Goal: Find specific fact

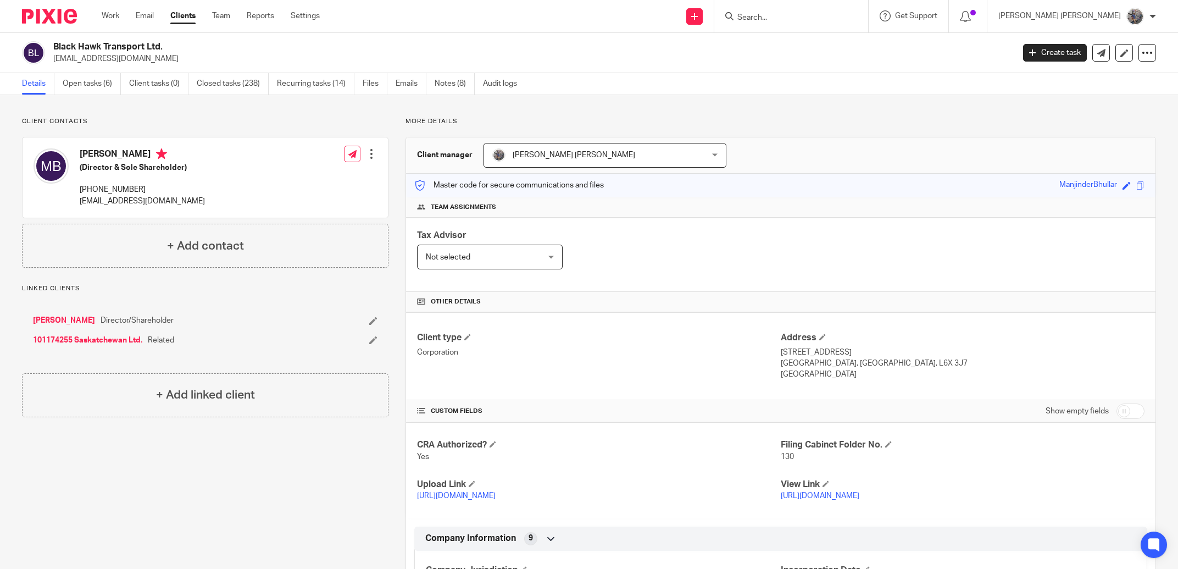
scroll to position [187, 0]
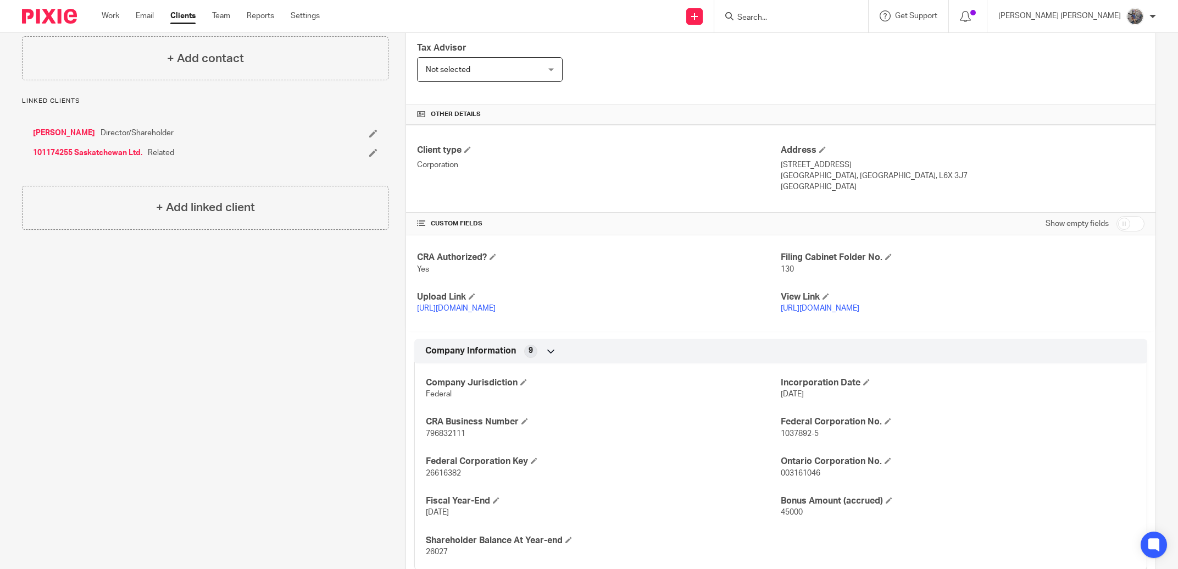
click at [792, 15] on input "Search" at bounding box center [785, 18] width 99 height 10
type input "key stora"
click at [838, 58] on link at bounding box center [811, 52] width 155 height 34
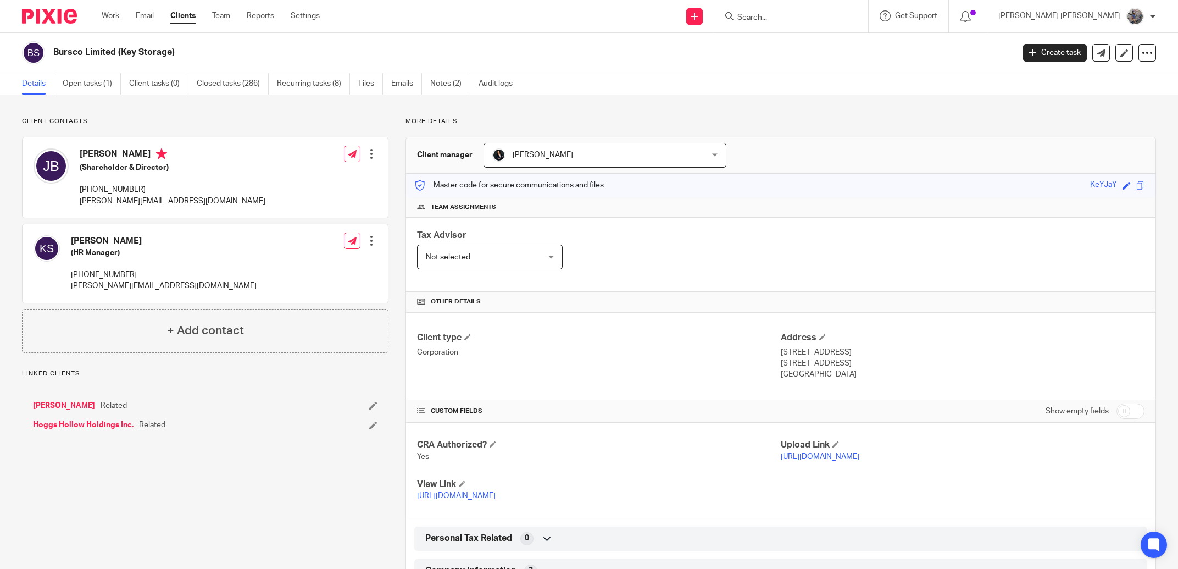
scroll to position [313, 0]
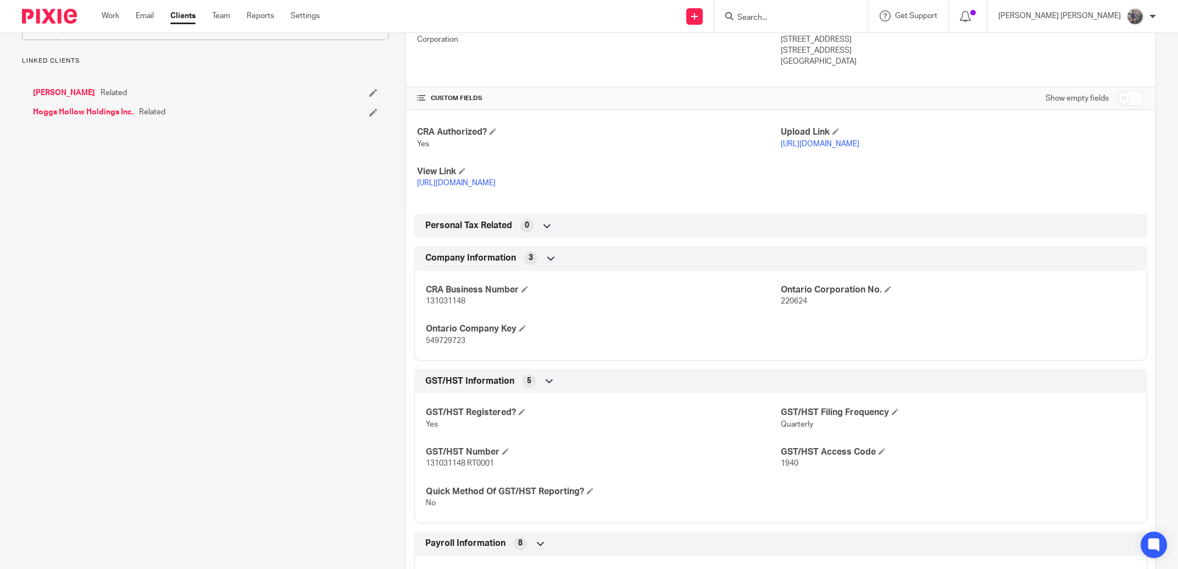
click at [445, 464] on span "131031148 RT0001" at bounding box center [460, 463] width 68 height 8
copy span "131031148"
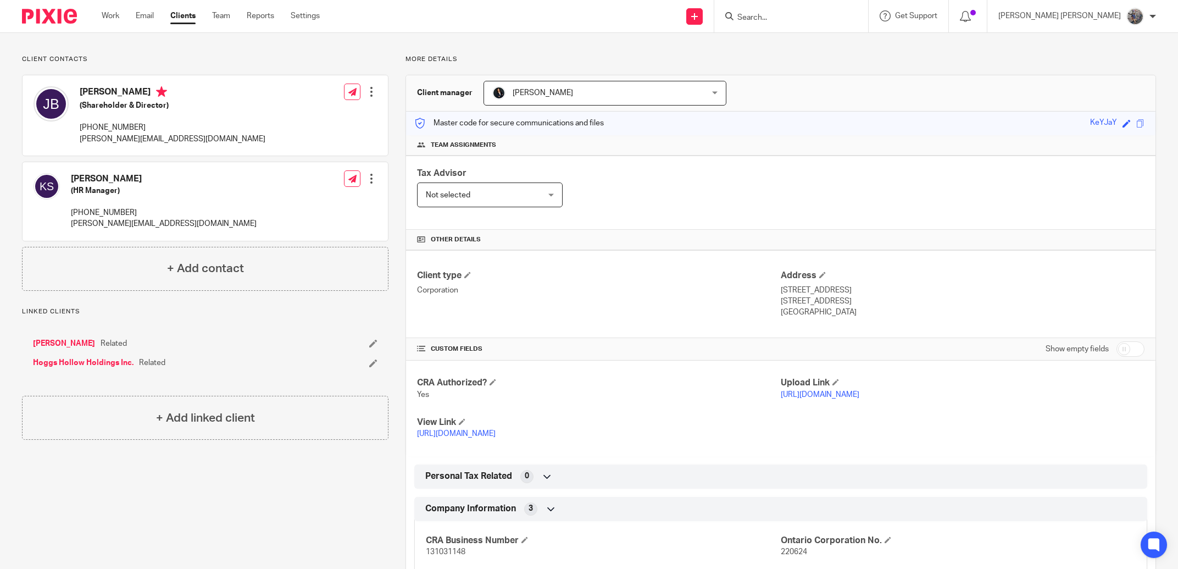
scroll to position [0, 0]
